Goal: Information Seeking & Learning: Understand process/instructions

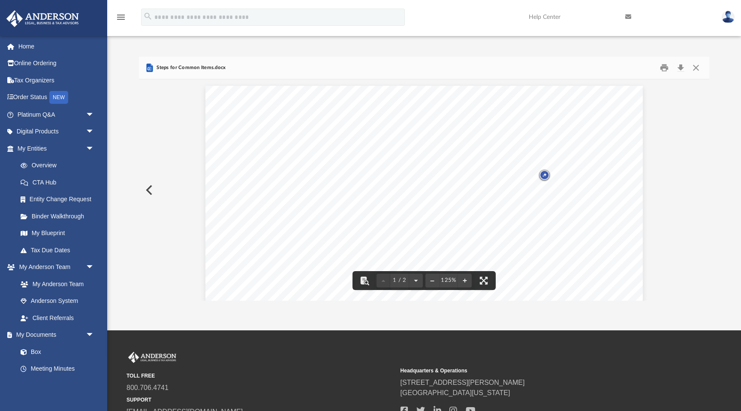
scroll to position [271, 0]
click at [342, 120] on span "people) with internet, snacks, audio/visual" at bounding box center [337, 124] width 161 height 9
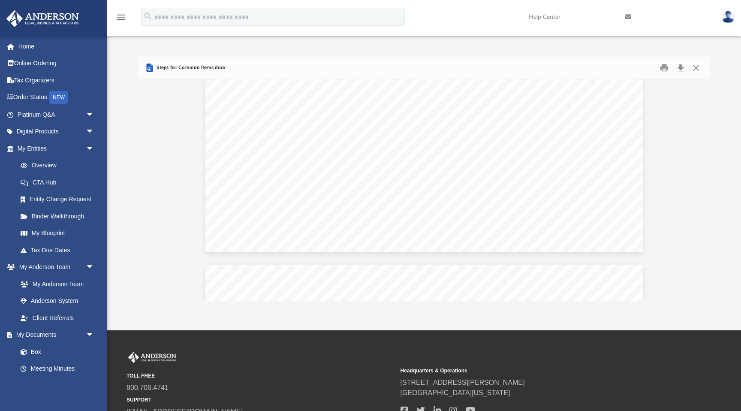
scroll to position [395, 0]
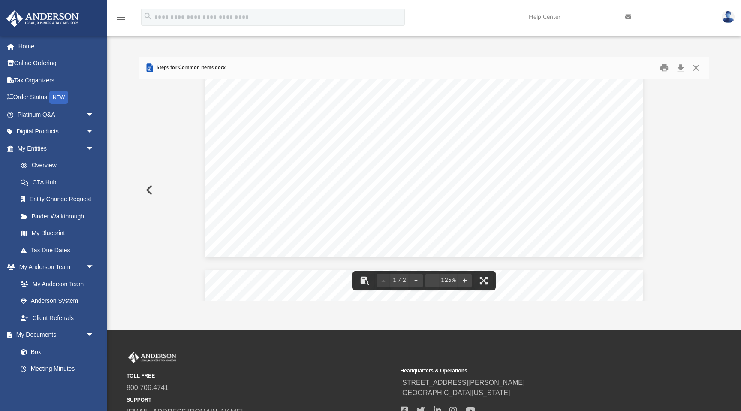
drag, startPoint x: 340, startPoint y: 142, endPoint x: 411, endPoint y: 144, distance: 70.8
click at [411, 144] on span "% of the following can be reimbursed each month or quarter:" at bounding box center [382, 147] width 230 height 9
drag, startPoint x: 323, startPoint y: 168, endPoint x: 256, endPoint y: 168, distance: 66.4
click at [257, 168] on span "Mortgage Interest" at bounding box center [291, 166] width 68 height 9
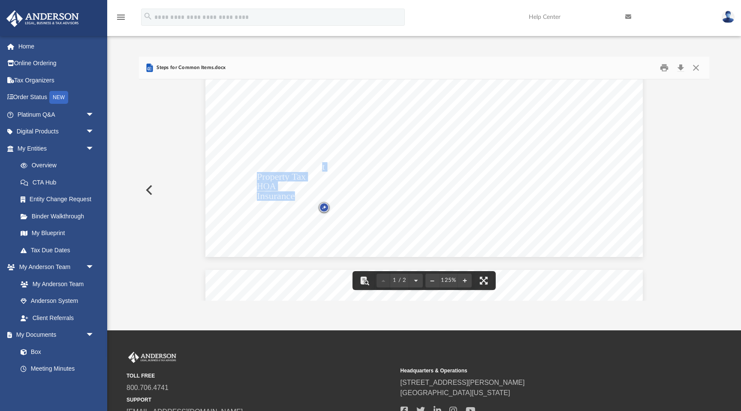
click at [318, 165] on span "Mortgage Interest" at bounding box center [291, 166] width 68 height 9
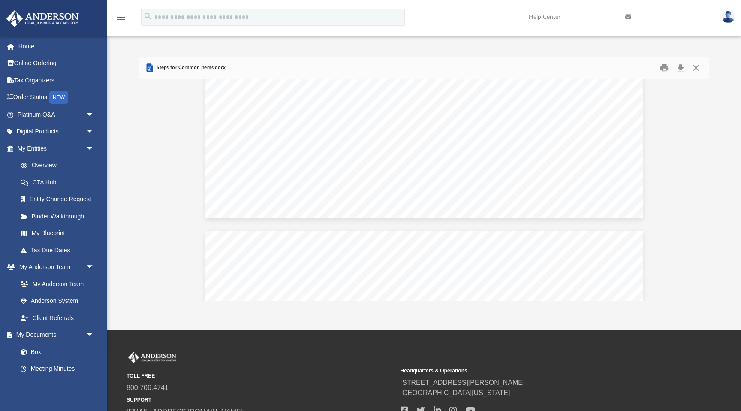
scroll to position [432, 0]
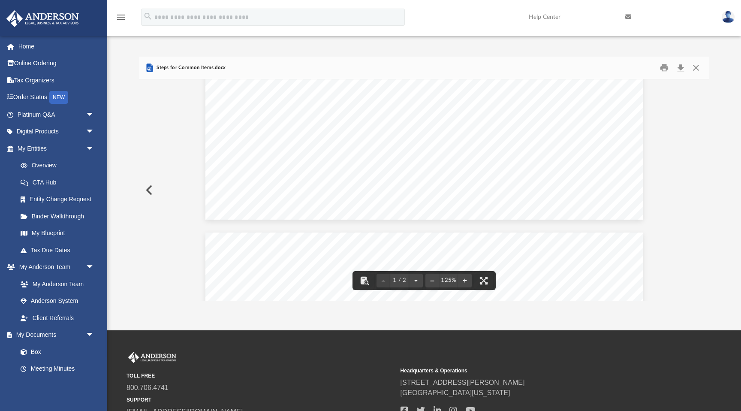
drag, startPoint x: 297, startPoint y: 160, endPoint x: 253, endPoint y: 124, distance: 57.2
drag, startPoint x: 256, startPoint y: 128, endPoint x: 316, endPoint y: 159, distance: 67.5
drag, startPoint x: 294, startPoint y: 157, endPoint x: 258, endPoint y: 127, distance: 47.2
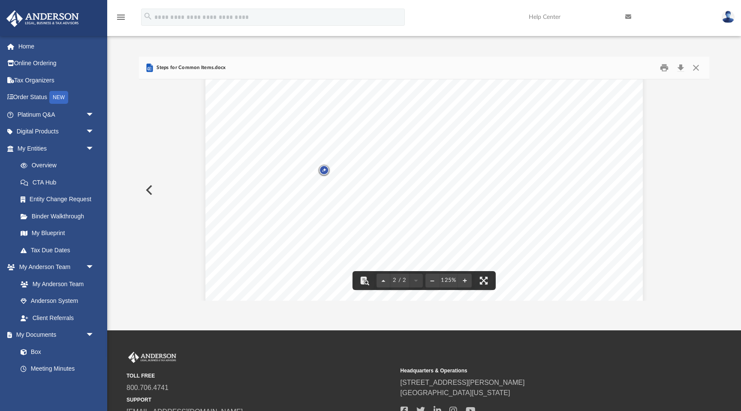
scroll to position [596, 0]
click at [528, 160] on div "Water & Sewer Electric Depreciation: a) purchase price of house + improvements …" at bounding box center [423, 351] width 437 height 566
drag, startPoint x: 522, startPoint y: 161, endPoint x: 268, endPoint y: 163, distance: 253.7
click at [205, 68] on span "a) purchase price of house + improvements - land cost = adjusted basis" at bounding box center [205, 68] width 0 height 0
click at [279, 165] on span "a) purchase price of house" at bounding box center [306, 163] width 99 height 9
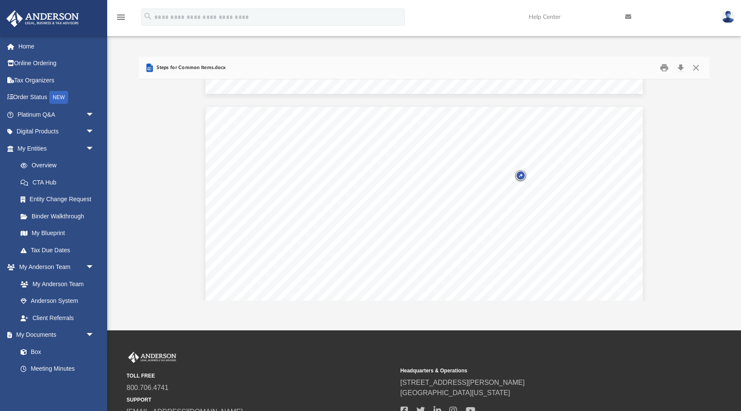
scroll to position [565, 0]
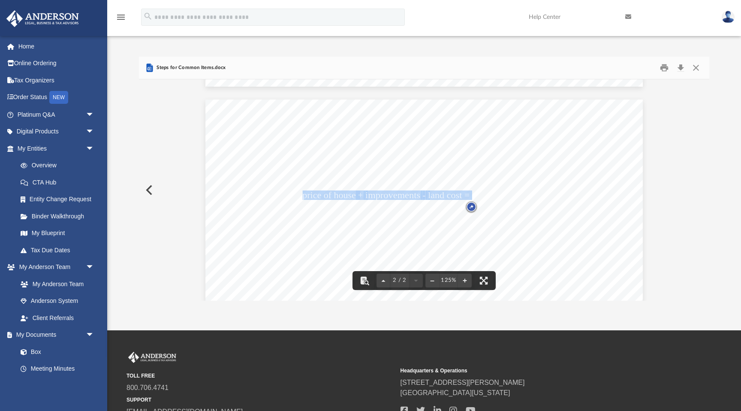
drag, startPoint x: 302, startPoint y: 196, endPoint x: 474, endPoint y: 198, distance: 171.5
click at [205, 99] on span "a) purchase price of house + improvements - land cost = adjusted basis" at bounding box center [205, 99] width 0 height 0
click at [422, 187] on div "Water & Sewer Electric Depreciation: a) purchase price of house + improvements …" at bounding box center [423, 382] width 437 height 566
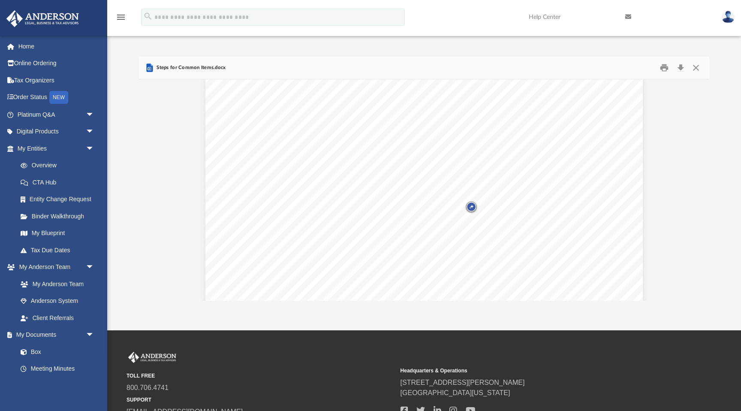
scroll to position [342, 0]
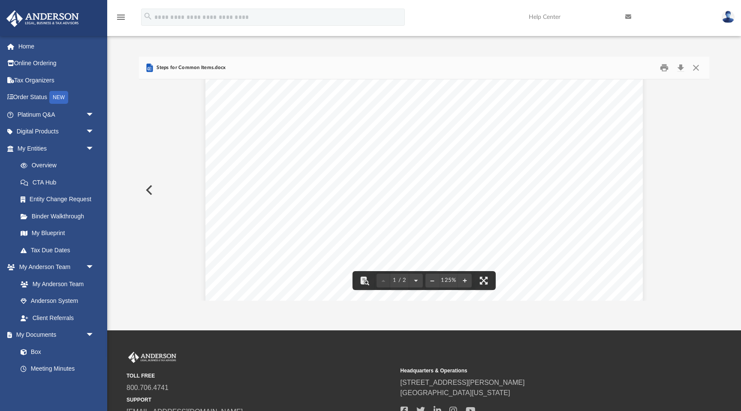
click at [362, 154] on span "Administrative Office:" at bounding box center [322, 151] width 99 height 9
click at [22, 48] on link "Home" at bounding box center [56, 46] width 101 height 17
